Goal: Task Accomplishment & Management: Use online tool/utility

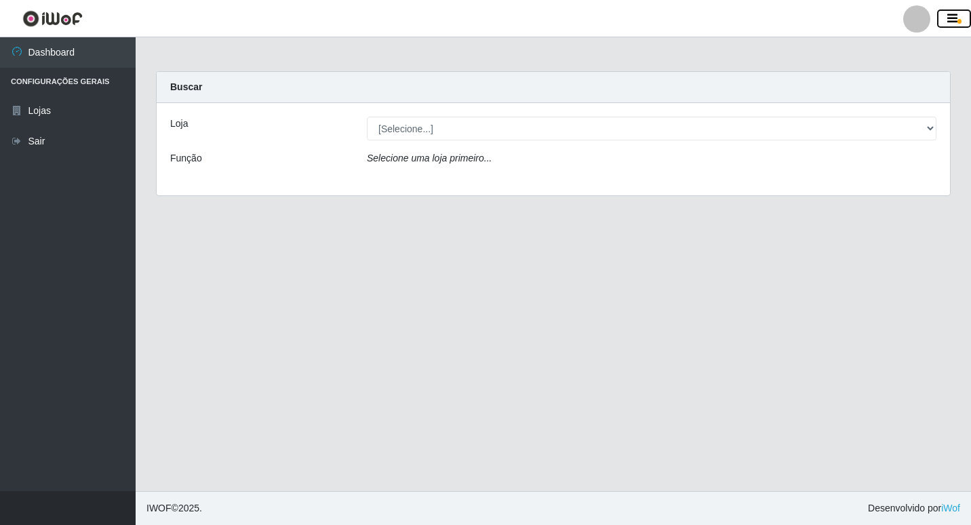
click at [954, 18] on icon "button" at bounding box center [952, 19] width 10 height 12
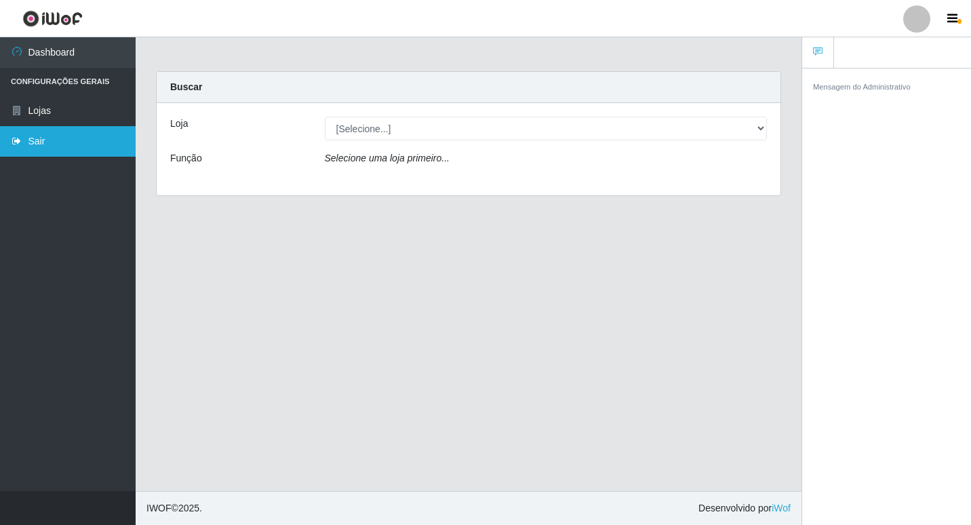
click at [30, 144] on link "Sair" at bounding box center [68, 141] width 136 height 30
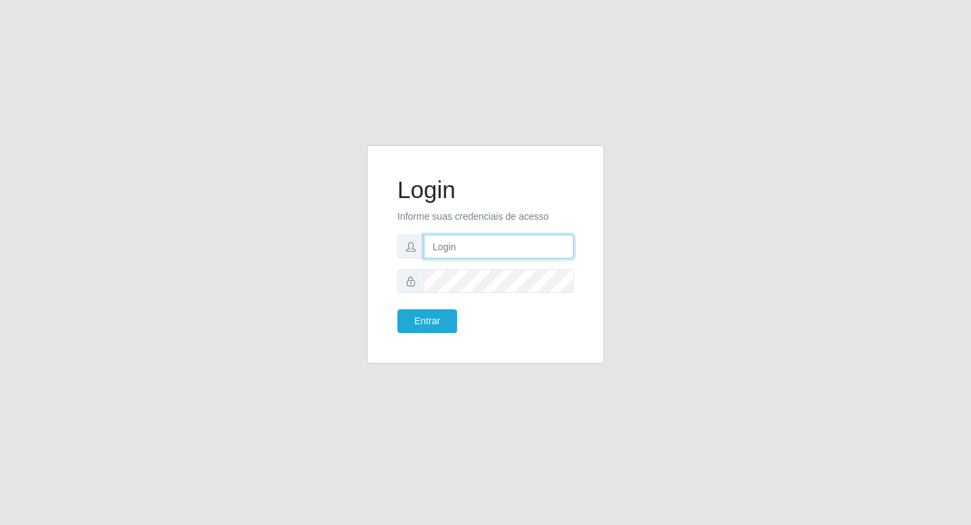
click at [483, 246] on input "text" at bounding box center [499, 246] width 150 height 24
type input "[PERSON_NAME]@b6"
click at [442, 326] on button "Entrar" at bounding box center [427, 321] width 60 height 24
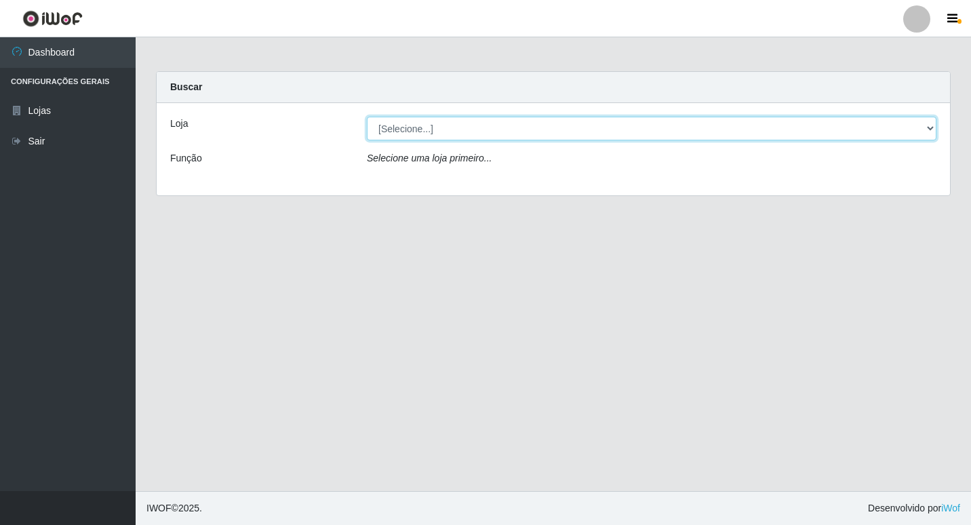
click at [932, 127] on select "[Selecione...] Bemais Supermercados - B6 Colibris" at bounding box center [651, 129] width 569 height 24
select select "406"
click at [367, 117] on select "[Selecione...] Bemais Supermercados - B6 Colibris" at bounding box center [651, 129] width 569 height 24
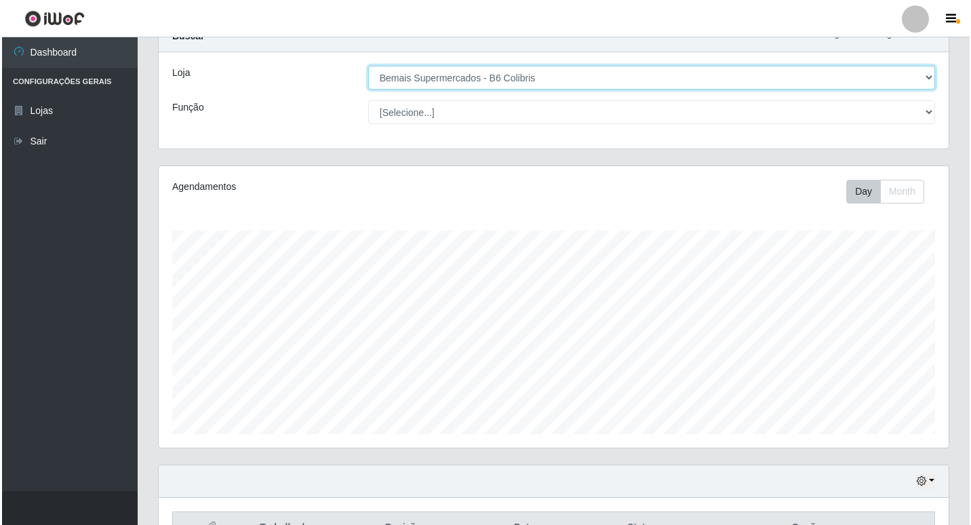
scroll to position [195, 0]
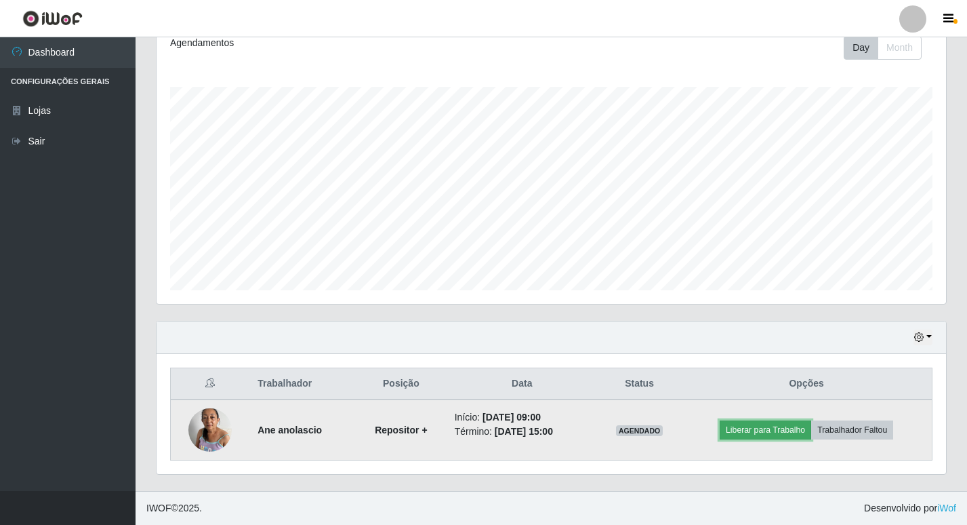
click at [775, 434] on button "Liberar para Trabalho" at bounding box center [765, 429] width 91 height 19
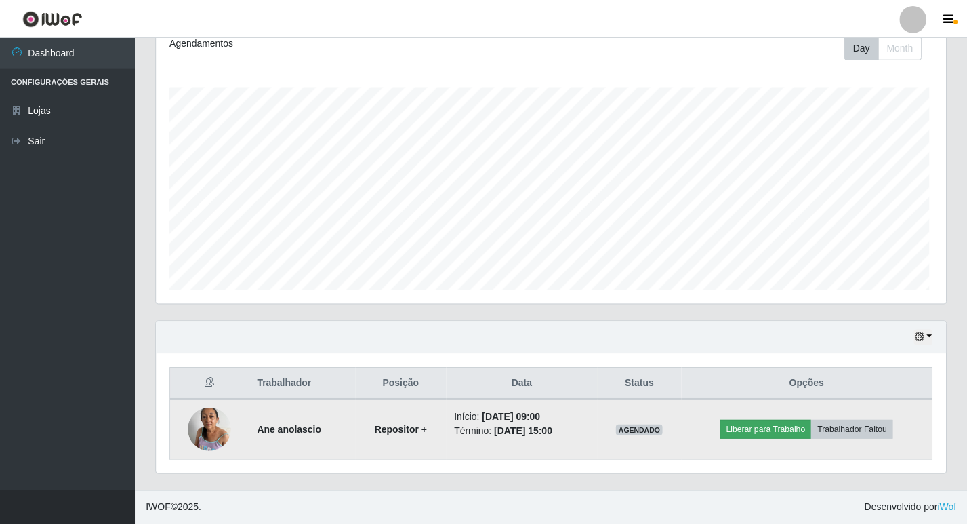
scroll to position [281, 783]
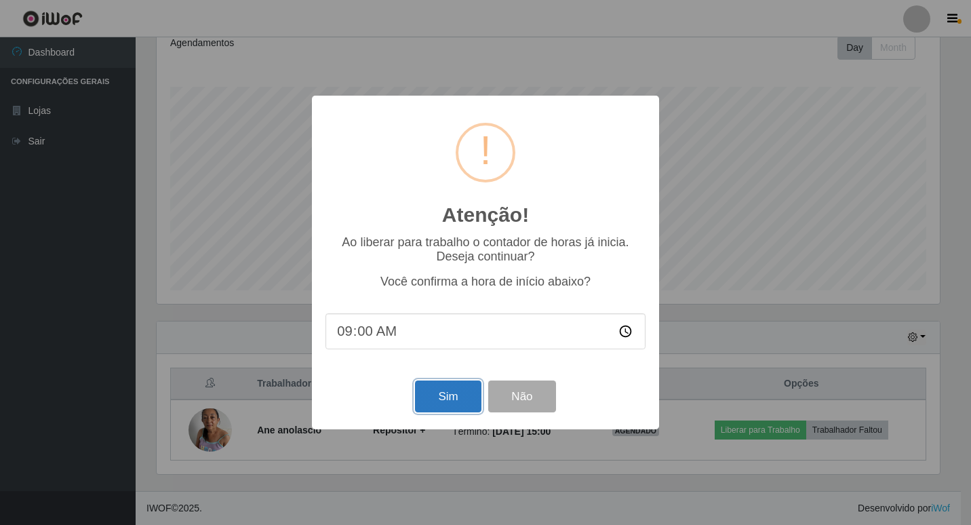
click at [440, 400] on button "Sim" at bounding box center [448, 396] width 66 height 32
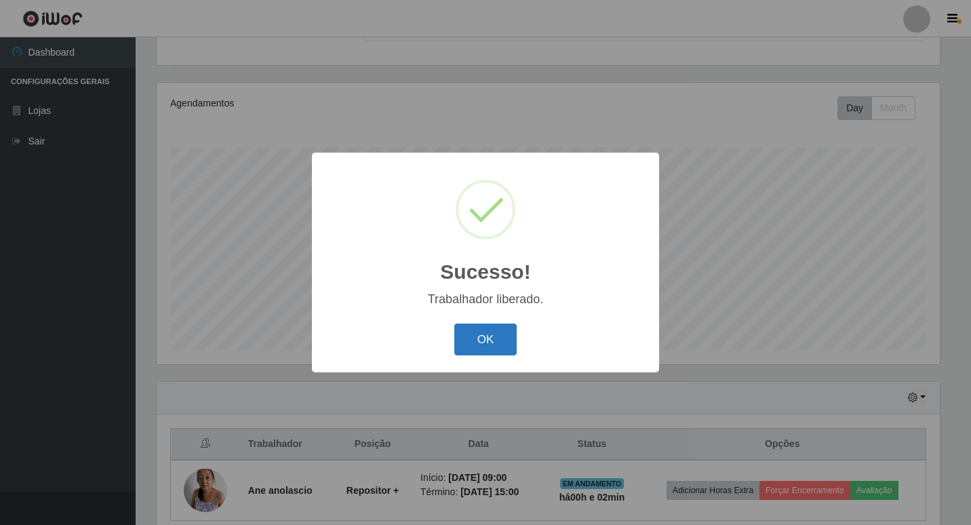
click at [472, 336] on button "OK" at bounding box center [485, 339] width 63 height 32
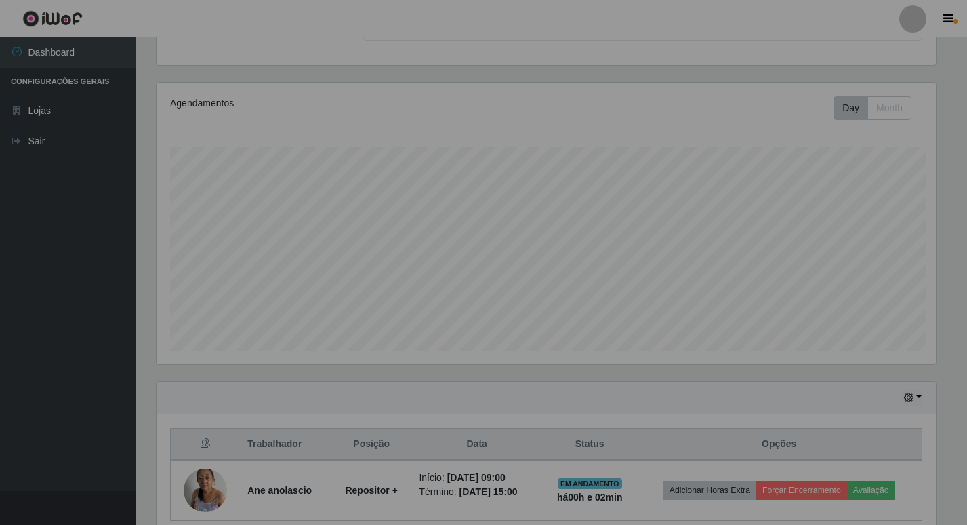
scroll to position [281, 790]
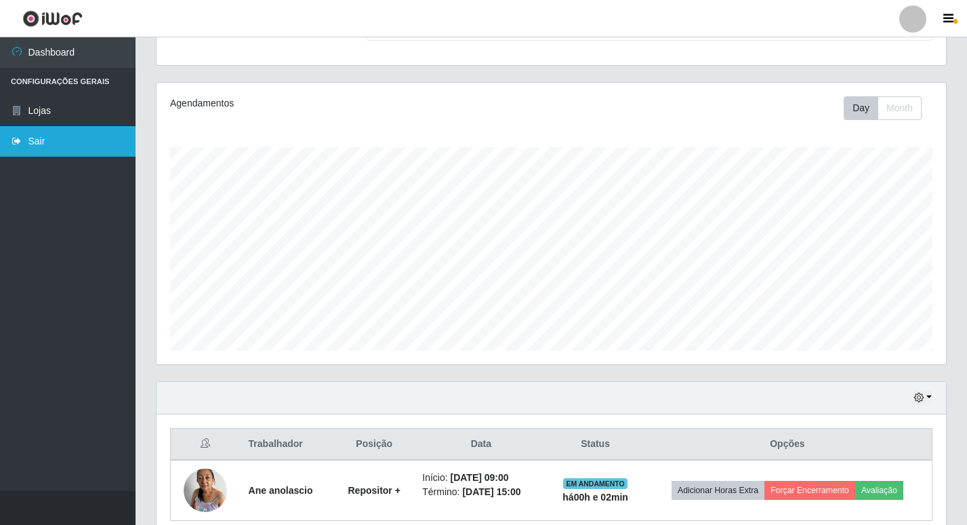
click at [43, 138] on link "Sair" at bounding box center [68, 141] width 136 height 30
